Goal: Transaction & Acquisition: Purchase product/service

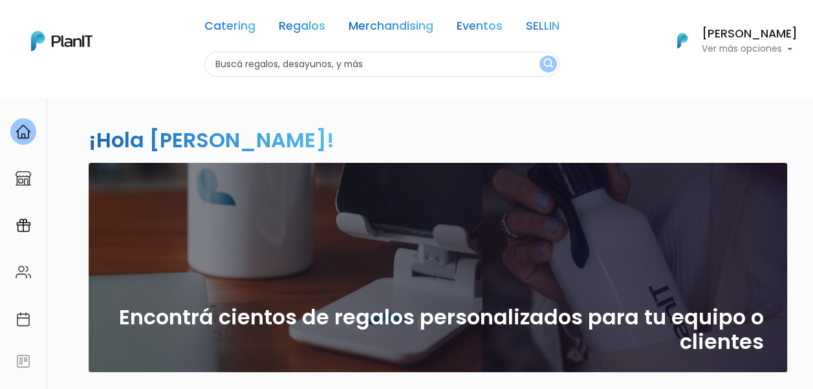
click at [733, 35] on h6 "[PERSON_NAME]" at bounding box center [750, 34] width 96 height 12
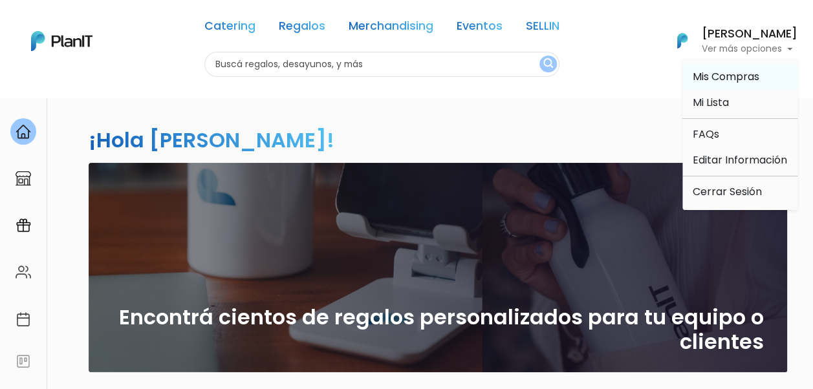
click at [756, 73] on span "Mis Compras" at bounding box center [725, 76] width 67 height 15
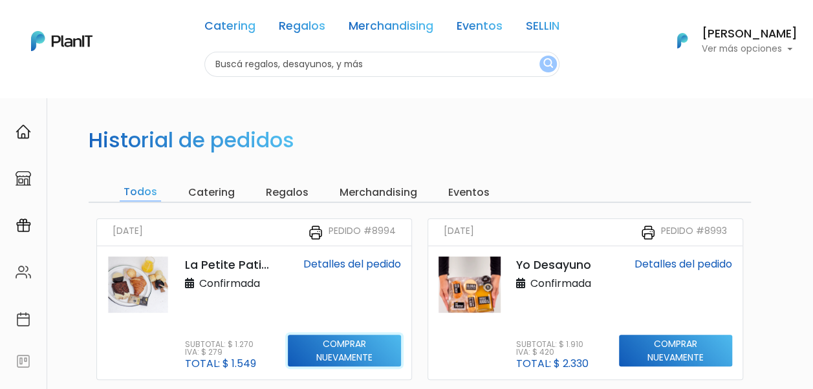
click at [345, 350] on input "Comprar nuevamente" at bounding box center [344, 351] width 113 height 32
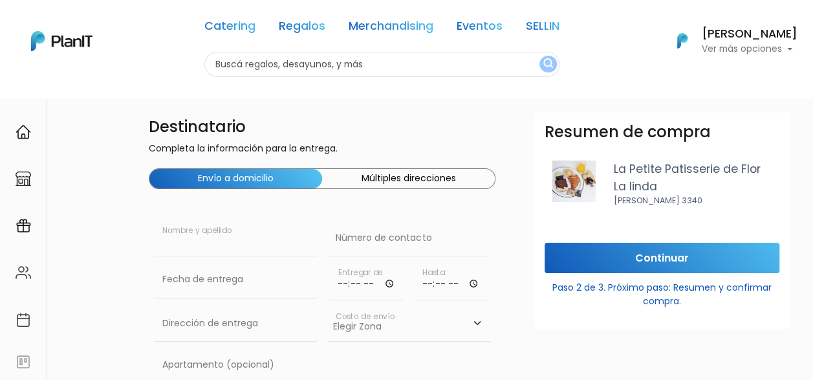
click at [225, 237] on input "text" at bounding box center [235, 238] width 163 height 36
type input "f"
type input "Federico Formoso"
paste input "098 251 029"
type input "098 251 029"
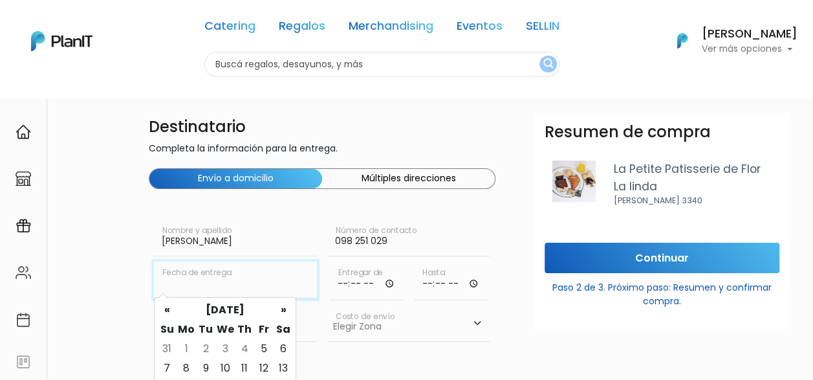
scroll to position [129, 0]
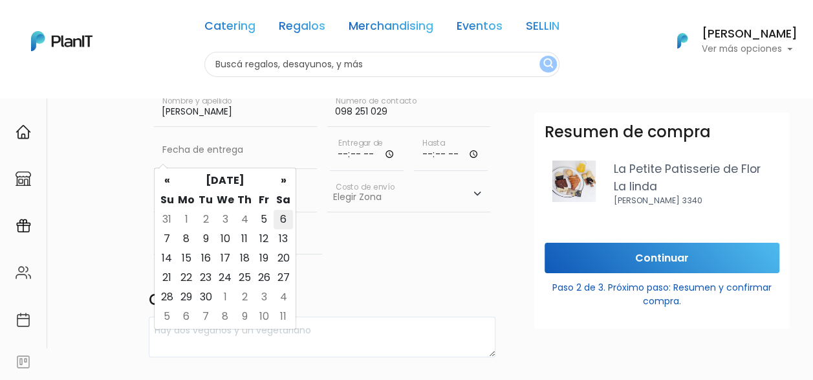
click at [283, 219] on td "6" at bounding box center [282, 218] width 19 height 19
type input "06/09/2025"
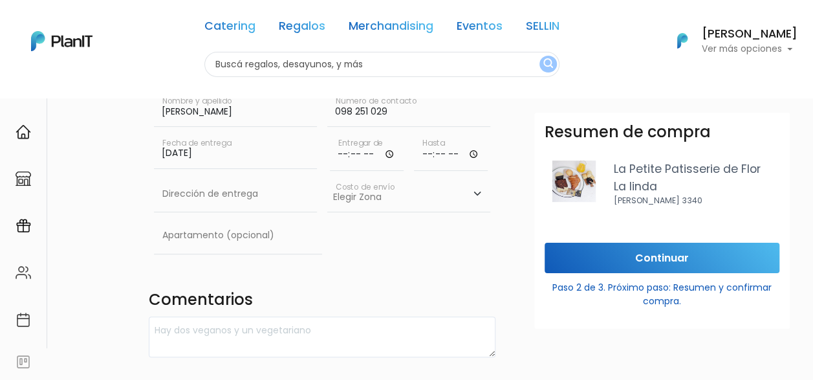
click at [367, 155] on input "time" at bounding box center [367, 151] width 74 height 39
click at [394, 151] on input "time" at bounding box center [367, 151] width 74 height 39
type input "09:00"
click at [465, 274] on div "Destinatario Completa la información para la entrega. Envío a domicilio Múltipl…" at bounding box center [322, 323] width 362 height 680
click at [450, 153] on input "time" at bounding box center [451, 151] width 74 height 39
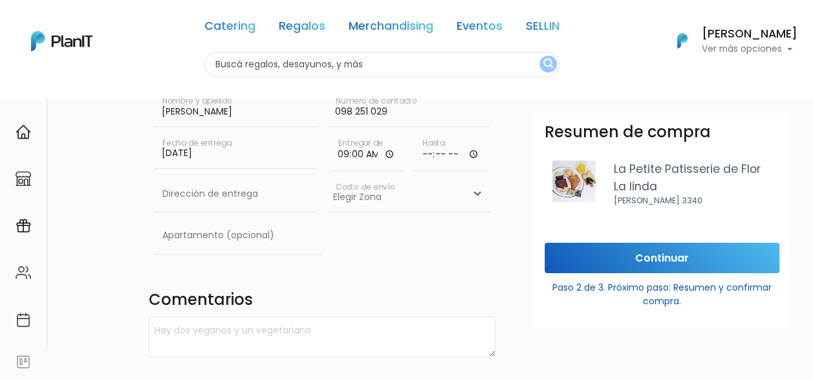
click at [471, 153] on input "time" at bounding box center [451, 151] width 74 height 39
type input "09:30"
click at [359, 155] on input "09:00" at bounding box center [367, 151] width 74 height 39
click at [336, 154] on input "09:00" at bounding box center [367, 151] width 74 height 39
click at [341, 154] on input "09:00" at bounding box center [367, 151] width 74 height 39
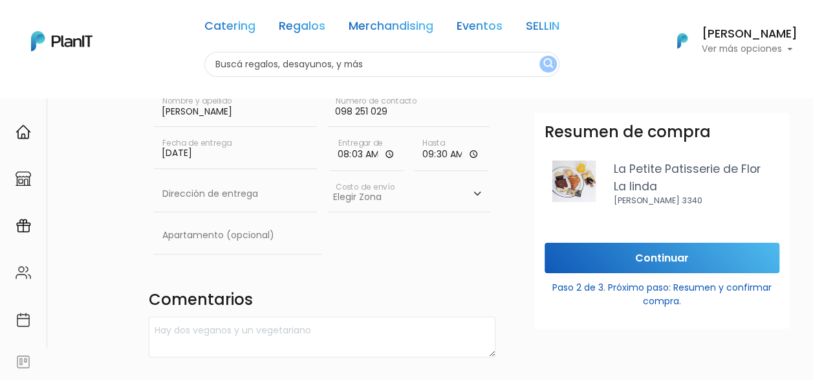
type input "08:30"
type input "10:00"
click at [358, 153] on input "08:30" at bounding box center [367, 151] width 74 height 39
type input "08:00"
click at [212, 197] on input "text" at bounding box center [235, 194] width 163 height 36
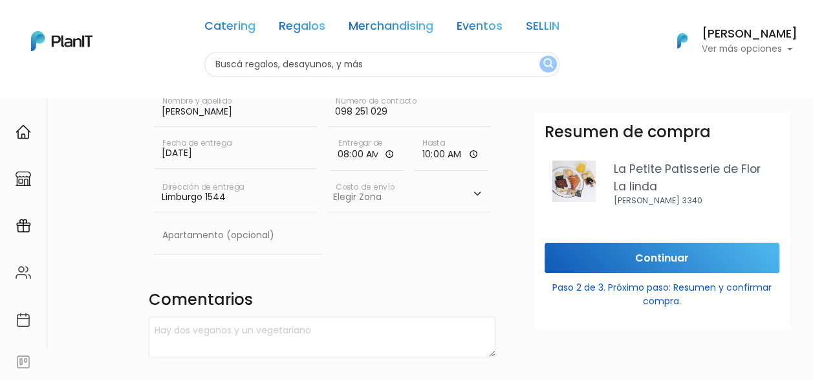
type input "Limburgo 1544"
click at [469, 191] on select "Elegir Zona Zona américa- $600 Montevideo- $250" at bounding box center [408, 194] width 163 height 36
select select "10"
click at [327, 176] on select "Elegir Zona Zona américa- $600 Montevideo- $250" at bounding box center [408, 194] width 163 height 36
click at [344, 274] on div "Destinatario Completa la información para la entrega. Envío a domicilio Múltipl…" at bounding box center [322, 323] width 362 height 680
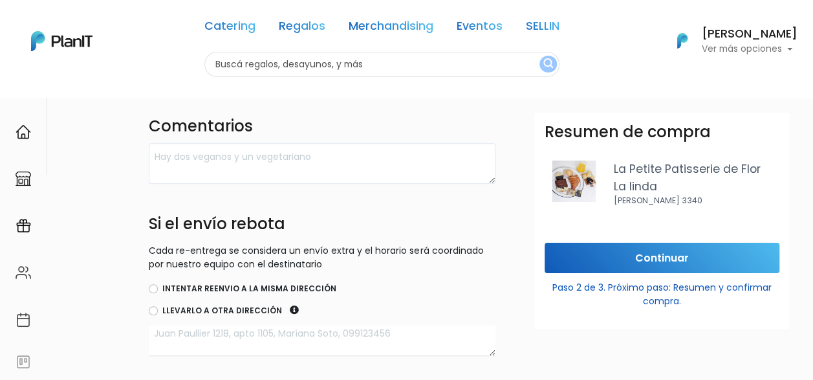
scroll to position [323, 0]
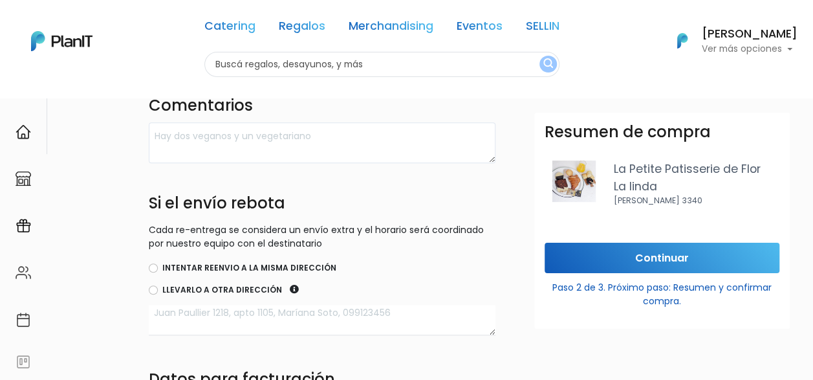
click at [181, 268] on label "Intentar reenvio a la misma dirección" at bounding box center [249, 268] width 174 height 12
click at [158, 268] on input "Intentar reenvio a la misma dirección" at bounding box center [153, 267] width 9 height 9
radio input "true"
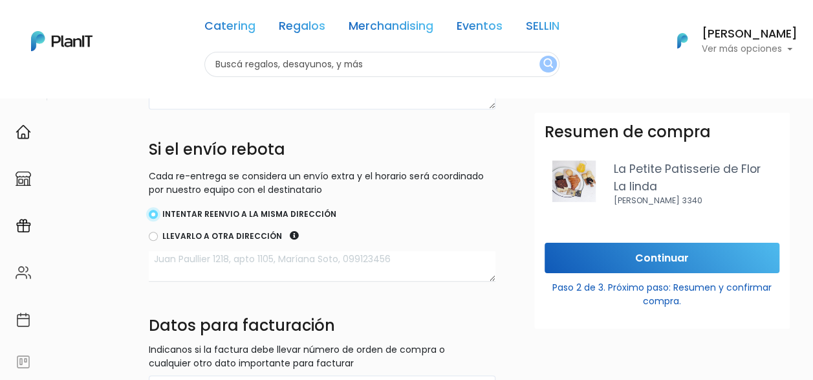
scroll to position [453, 0]
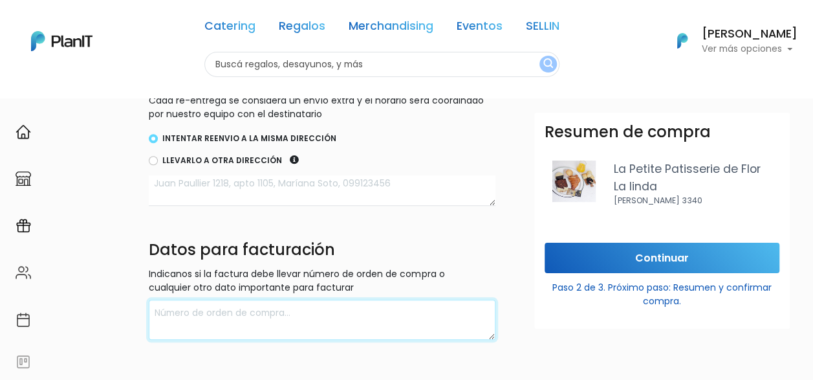
click at [244, 306] on textarea at bounding box center [322, 319] width 347 height 41
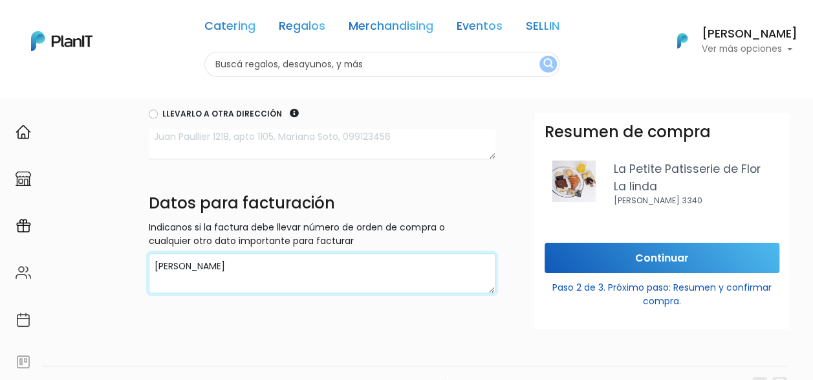
scroll to position [517, 0]
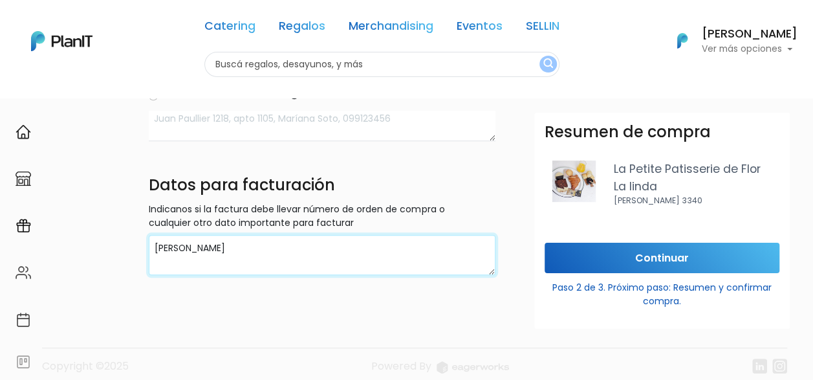
type textarea "Federico Formoso"
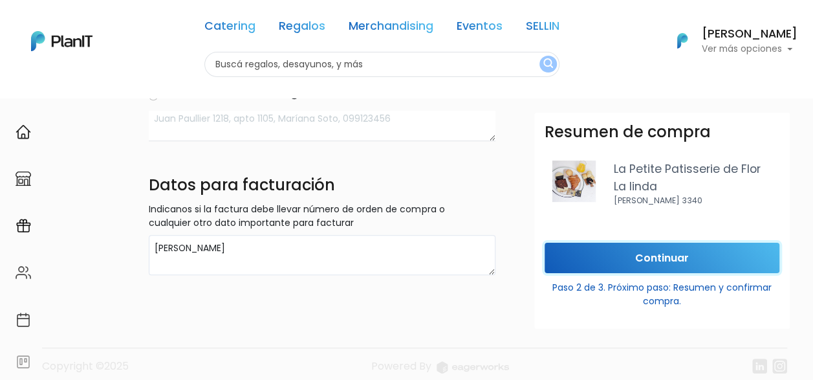
click at [609, 253] on input "Continuar" at bounding box center [661, 257] width 235 height 30
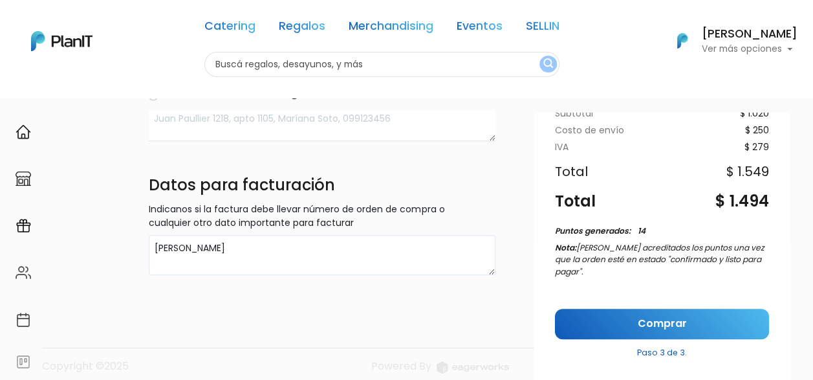
scroll to position [202, 0]
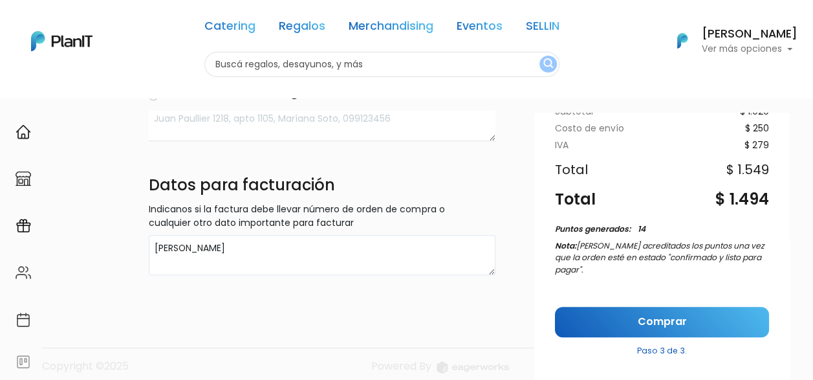
drag, startPoint x: 1210, startPoint y: 1233, endPoint x: 643, endPoint y: 911, distance: 652.1
click at [647, 318] on link "Comprar" at bounding box center [662, 321] width 214 height 30
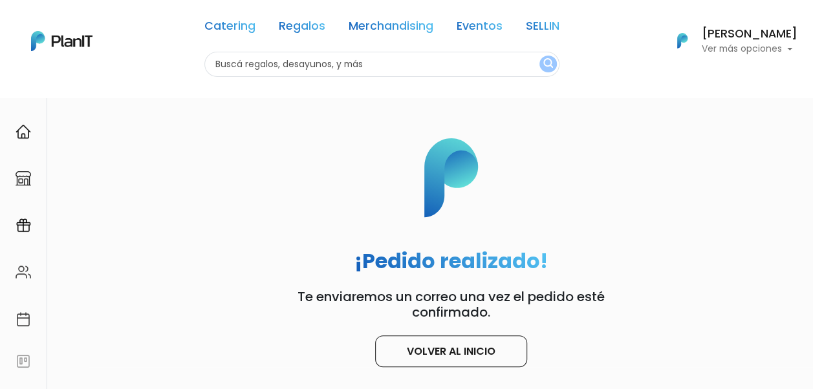
click at [775, 38] on h6 "[PERSON_NAME]" at bounding box center [750, 34] width 96 height 12
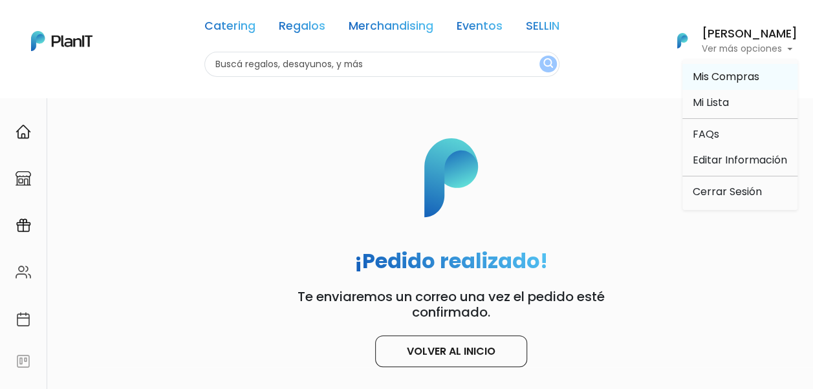
click at [751, 72] on span "Mis Compras" at bounding box center [725, 76] width 67 height 15
